Goal: Information Seeking & Learning: Learn about a topic

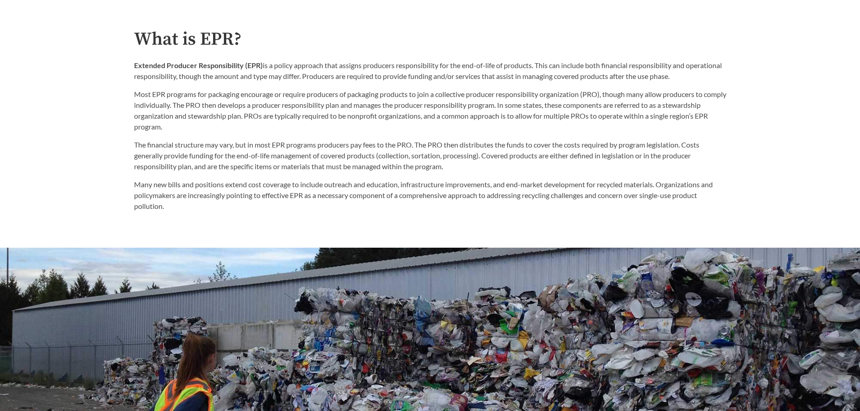
scroll to position [542, 0]
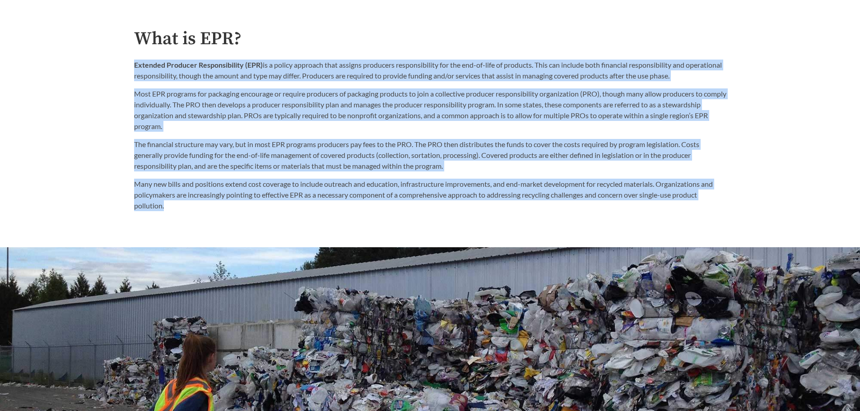
drag, startPoint x: 204, startPoint y: 215, endPoint x: 130, endPoint y: 65, distance: 166.5
copy div "Loremips Dolorsit Ametconsectetu (ADI) el s doeius temporin utla etdolor magnaa…"
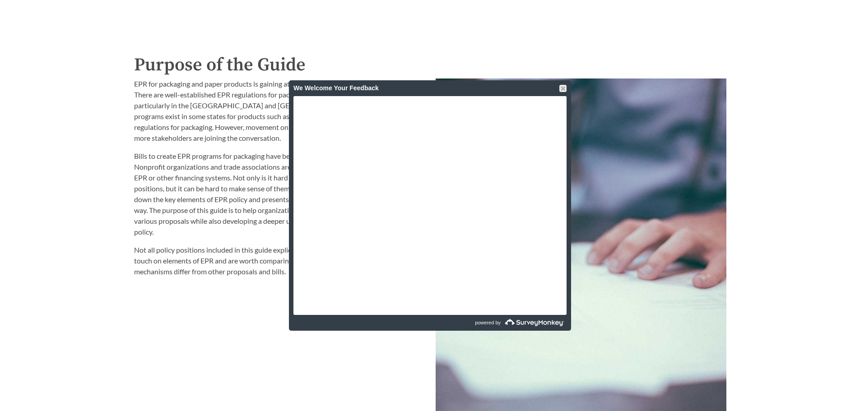
scroll to position [994, 0]
click at [559, 87] on div "We Welcome Your Feedback" at bounding box center [430, 88] width 273 height 16
click at [562, 85] on div at bounding box center [563, 88] width 7 height 7
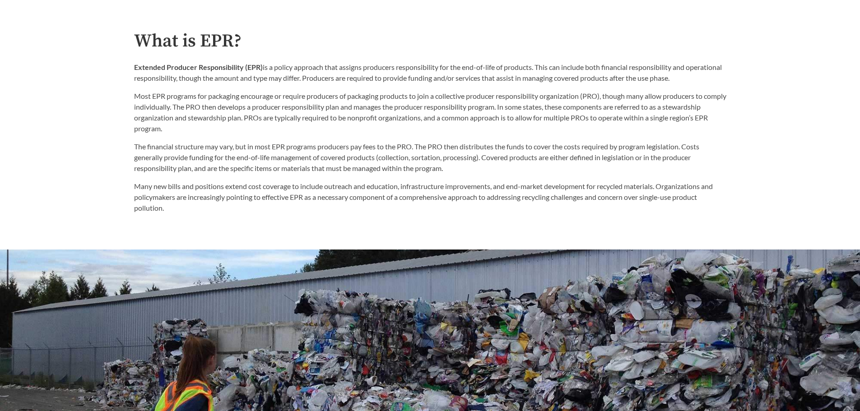
scroll to position [497, 0]
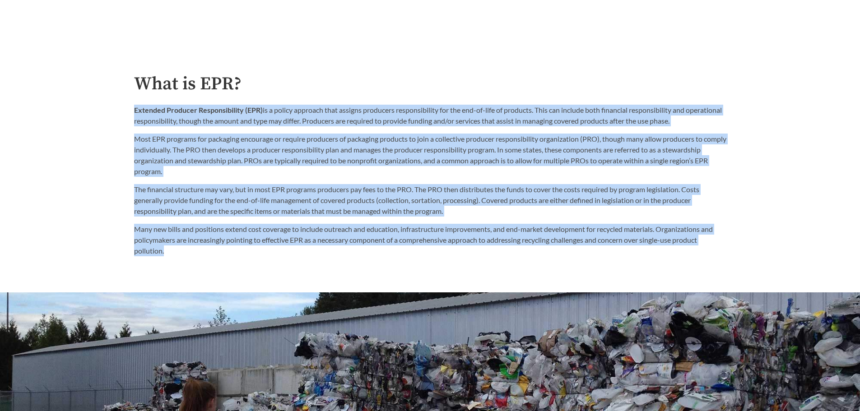
drag, startPoint x: 198, startPoint y: 260, endPoint x: 96, endPoint y: 112, distance: 180.5
copy div "Loremips Dolorsit Ametconsectetu (ADI) el s doeius temporin utla etdolor magnaa…"
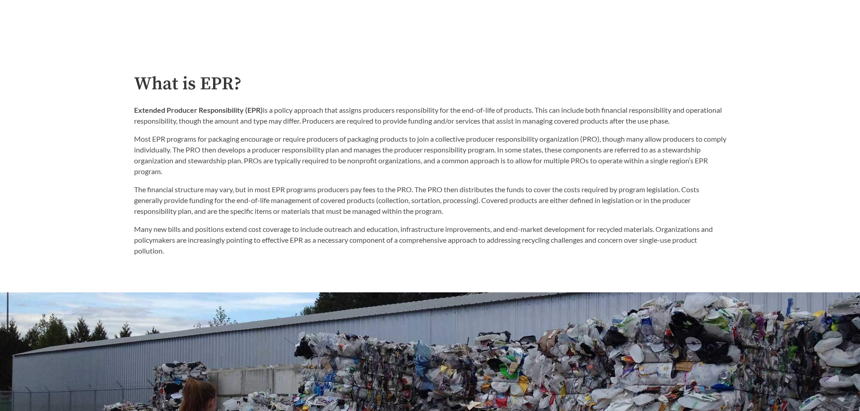
click at [397, 78] on h2 "What is EPR?" at bounding box center [430, 84] width 593 height 20
